Goal: Find specific page/section: Find specific page/section

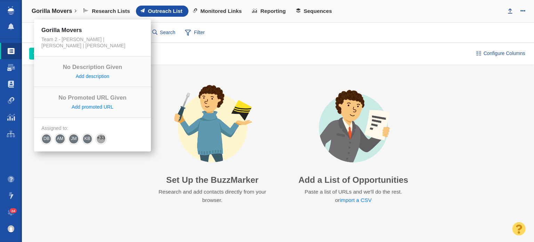
click at [69, 9] on h4 "Gorilla Movers" at bounding box center [52, 11] width 41 height 7
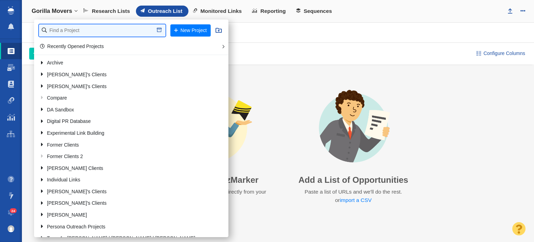
click at [75, 33] on input "text" at bounding box center [102, 30] width 127 height 12
type input "tort"
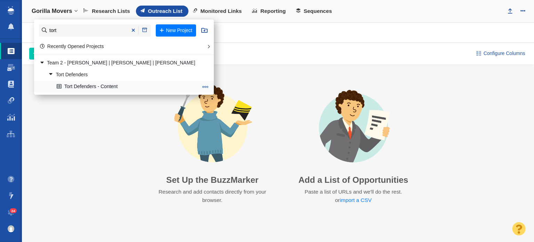
click at [99, 86] on link "Tort Defenders - Content" at bounding box center [127, 86] width 145 height 11
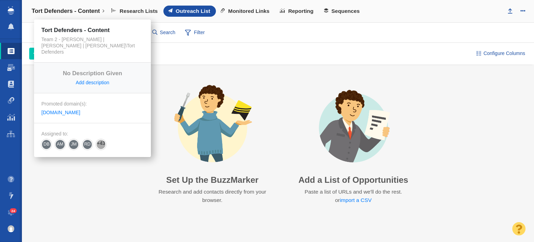
click at [99, 10] on h4 "Tort Defenders - Content" at bounding box center [66, 11] width 68 height 7
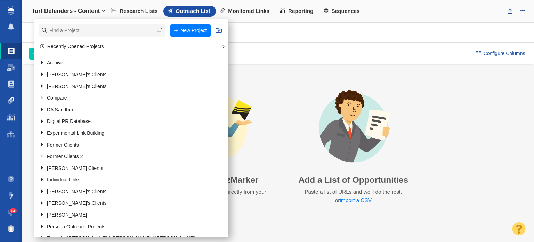
click at [11, 99] on span at bounding box center [11, 100] width 7 height 7
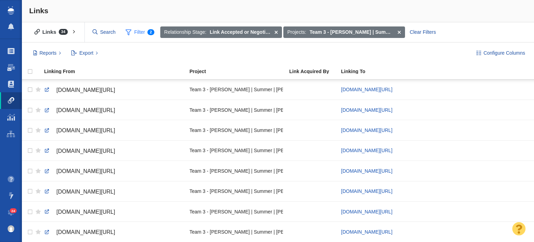
click at [138, 32] on span "Filter 2" at bounding box center [139, 32] width 37 height 13
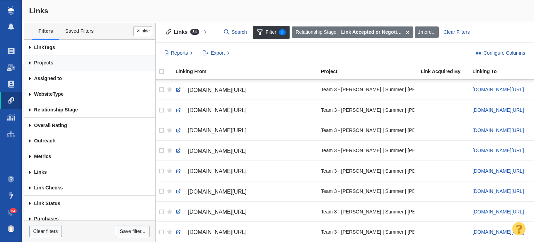
click at [44, 63] on link "Projects" at bounding box center [89, 63] width 131 height 16
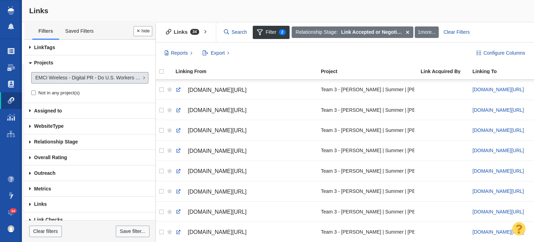
click at [65, 78] on span "EMCI Wireless - Digital PR - Do U.S. Workers Feel Safe in [DATE]?" at bounding box center [88, 77] width 106 height 7
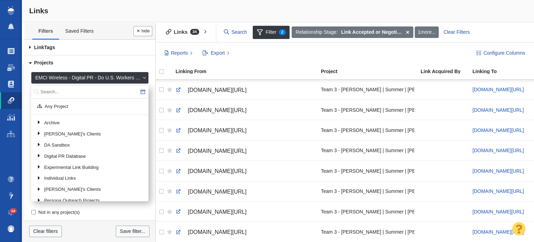
click at [74, 90] on input "text" at bounding box center [89, 92] width 117 height 13
type input "emci"
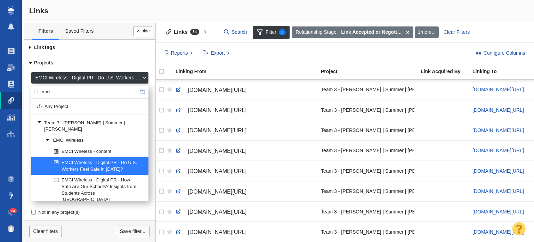
click at [86, 157] on link "EMCI Wireless - Digital PR - Do U.S. Workers Feel Safe in [DATE]?" at bounding box center [98, 165] width 92 height 17
click at [69, 91] on input "emci" at bounding box center [89, 92] width 117 height 13
type input "tort"
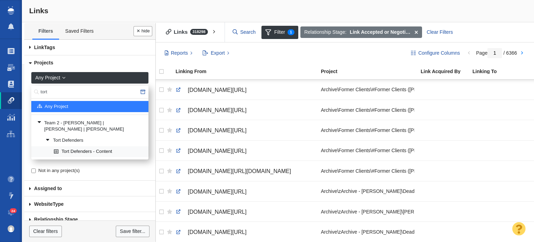
click at [88, 146] on link "Tort Defenders - Content" at bounding box center [98, 151] width 92 height 10
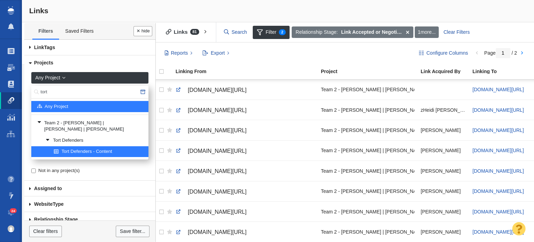
click at [49, 61] on link "Projects" at bounding box center [89, 63] width 131 height 16
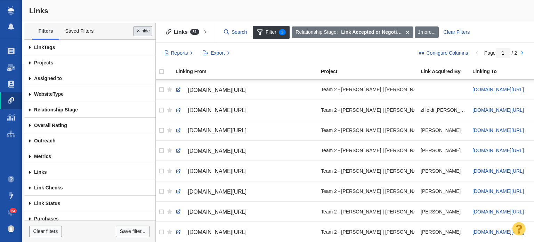
click at [137, 30] on button "Done" at bounding box center [143, 31] width 19 height 10
